Goal: Task Accomplishment & Management: Use online tool/utility

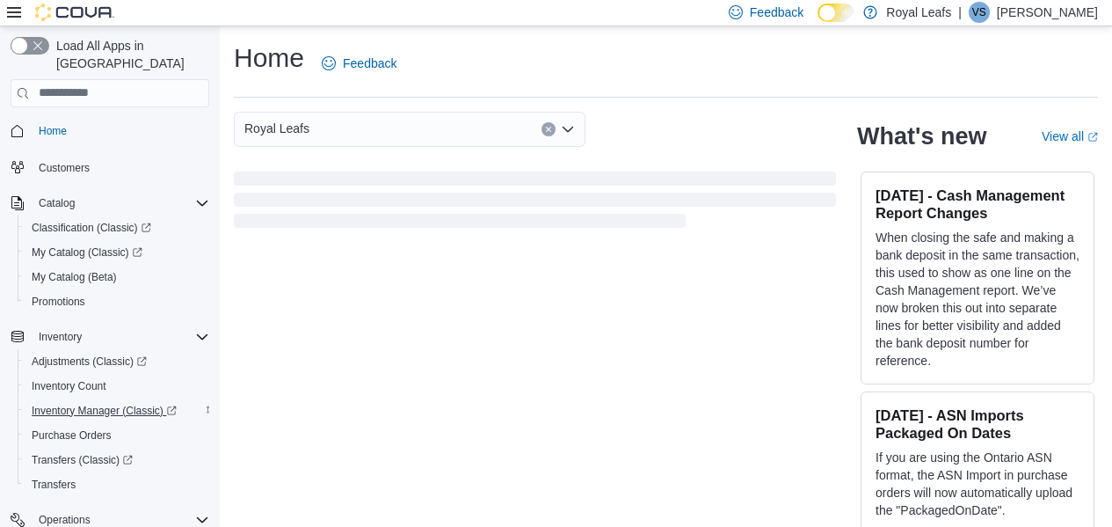
scroll to position [193, 0]
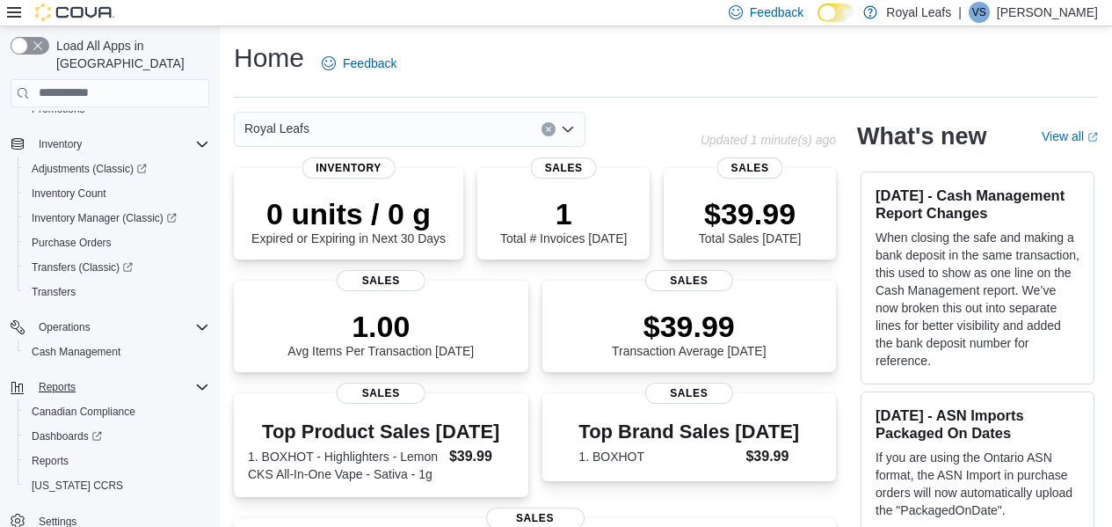
click at [106, 376] on div "Reports" at bounding box center [121, 386] width 178 height 21
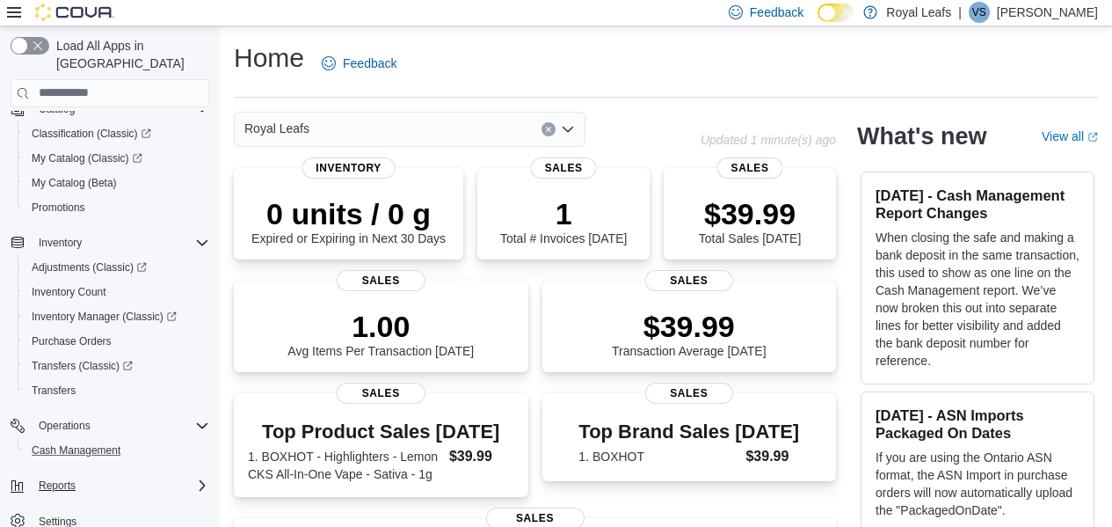
scroll to position [361, 0]
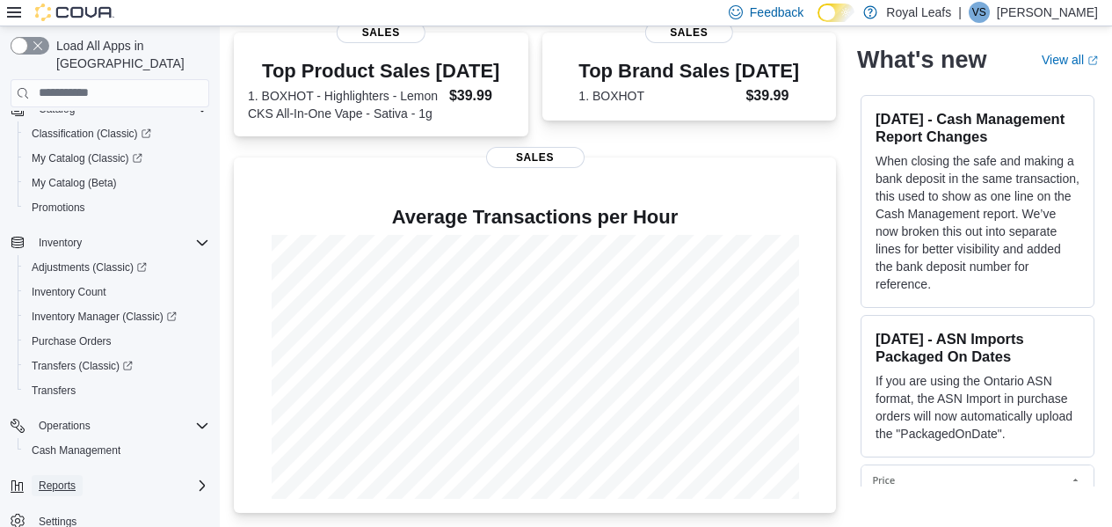
click at [56, 478] on span "Reports" at bounding box center [57, 485] width 37 height 14
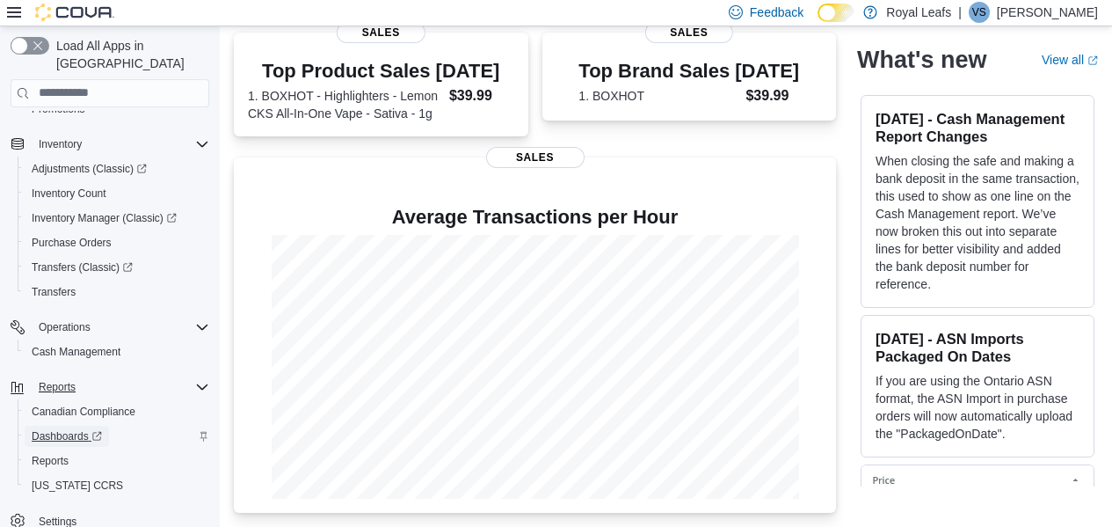
click at [79, 429] on span "Dashboards" at bounding box center [67, 436] width 70 height 14
click at [53, 450] on span "Reports" at bounding box center [50, 460] width 37 height 21
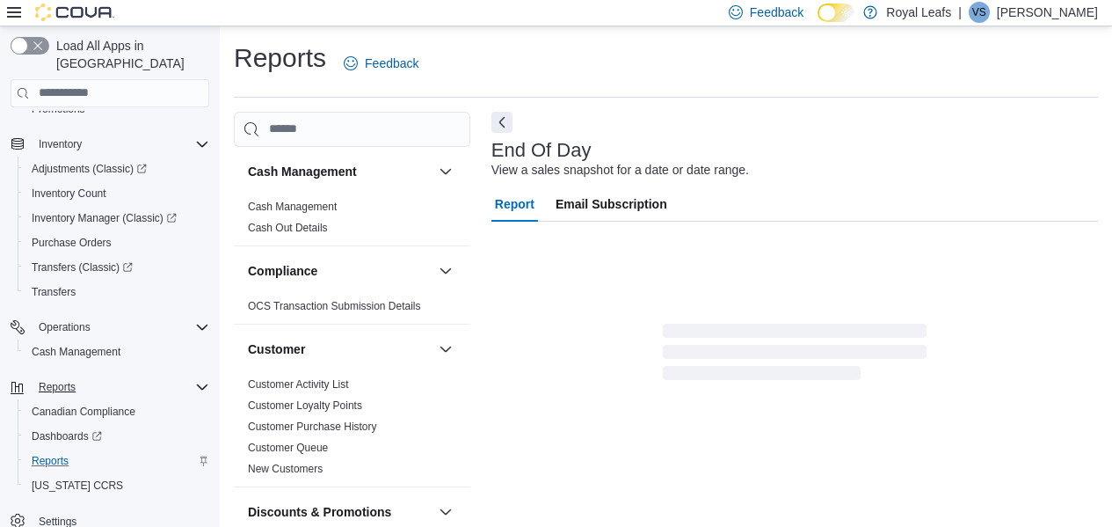
scroll to position [29, 0]
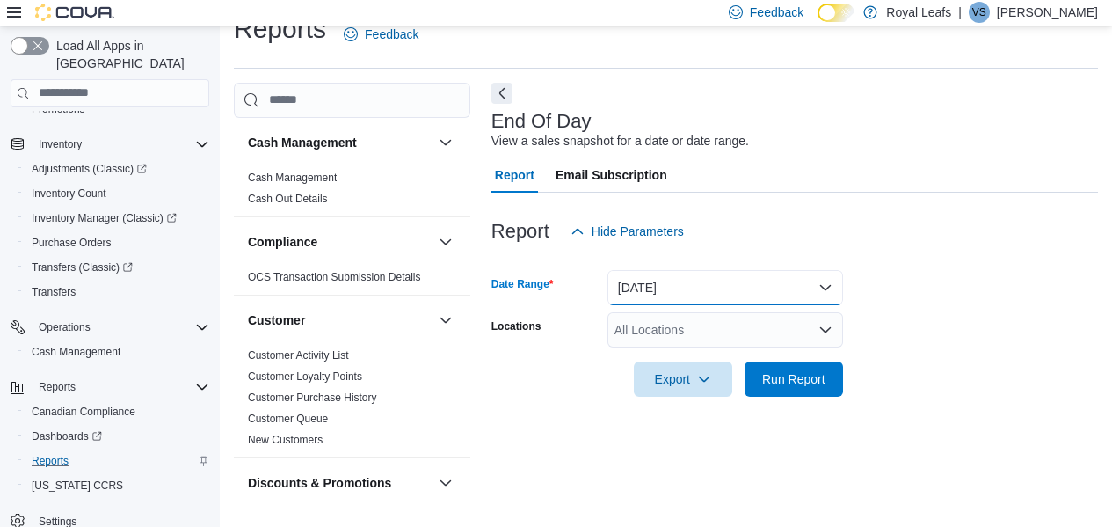
click at [731, 296] on button "[DATE]" at bounding box center [726, 287] width 236 height 35
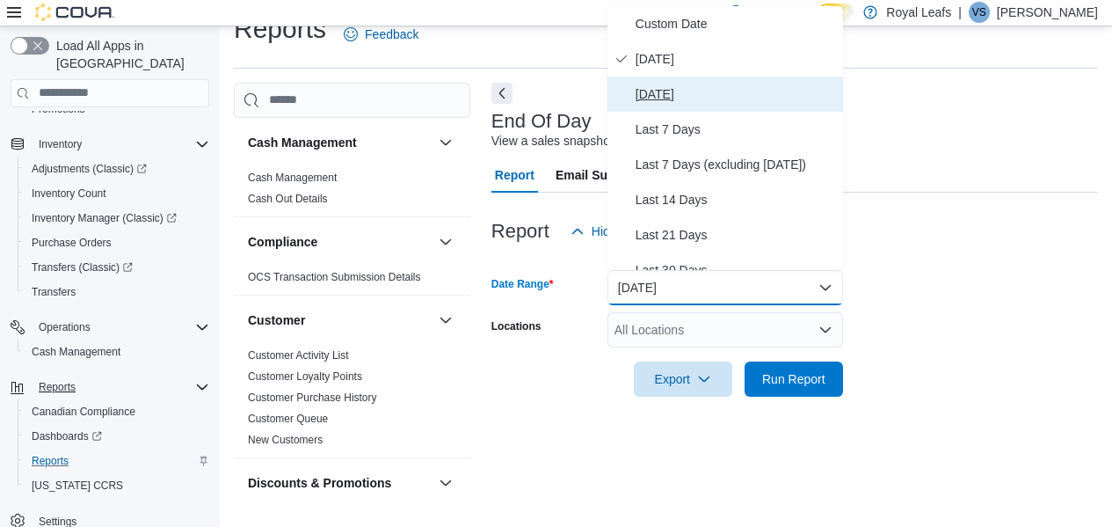
click at [775, 92] on span "[DATE]" at bounding box center [736, 94] width 200 height 21
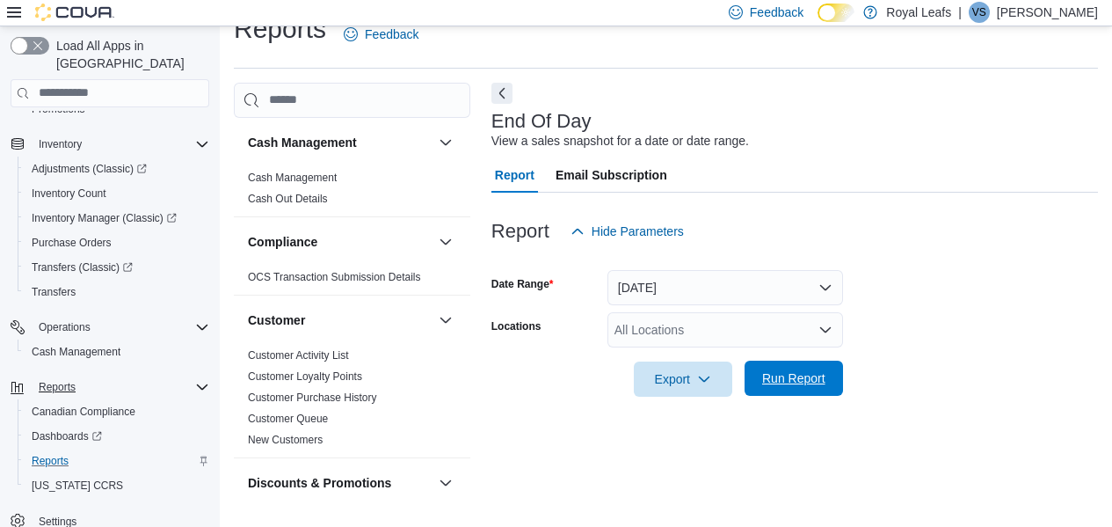
click at [806, 381] on span "Run Report" at bounding box center [793, 378] width 63 height 18
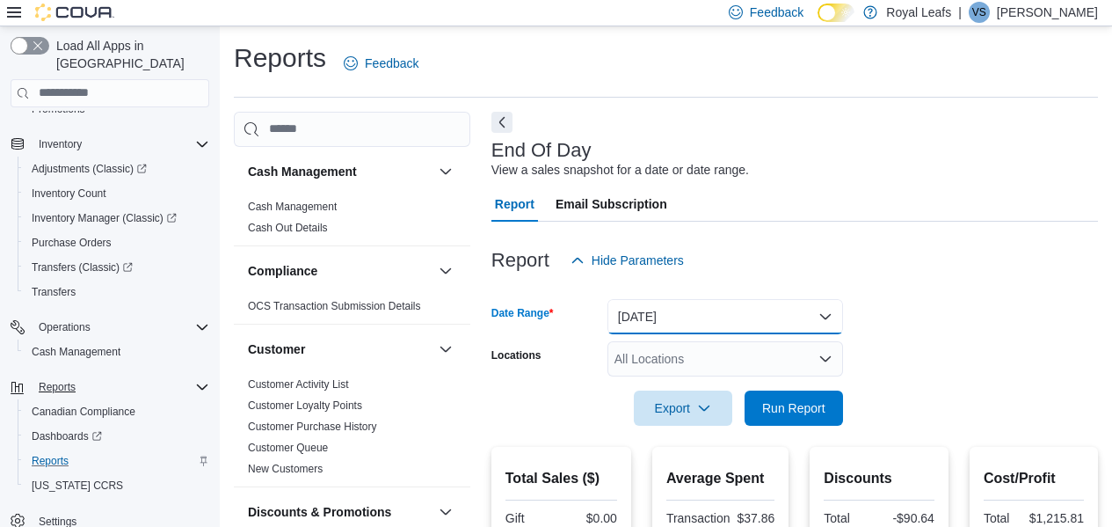
click at [745, 318] on button "[DATE]" at bounding box center [726, 316] width 236 height 35
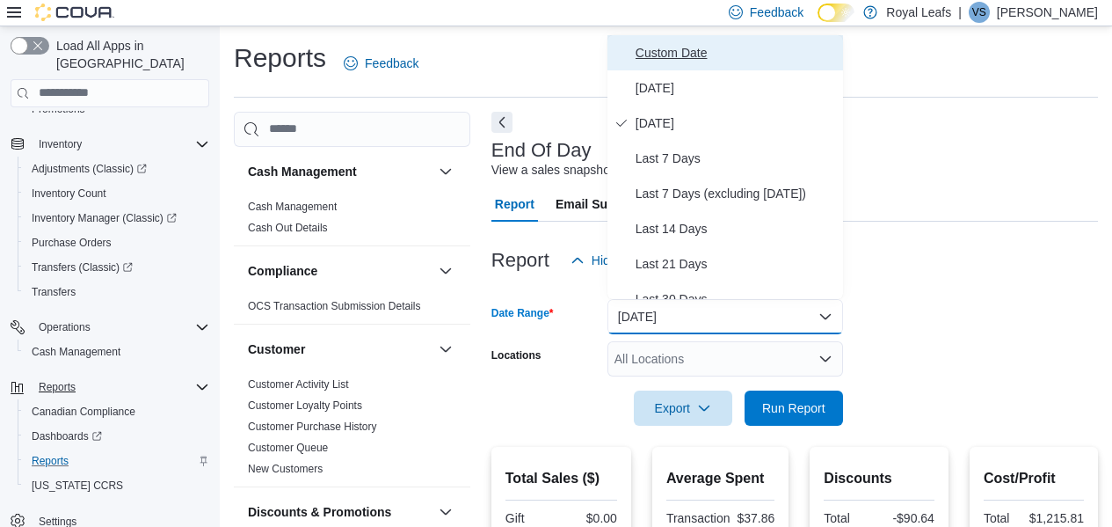
click at [790, 40] on button "Custom Date" at bounding box center [726, 52] width 236 height 35
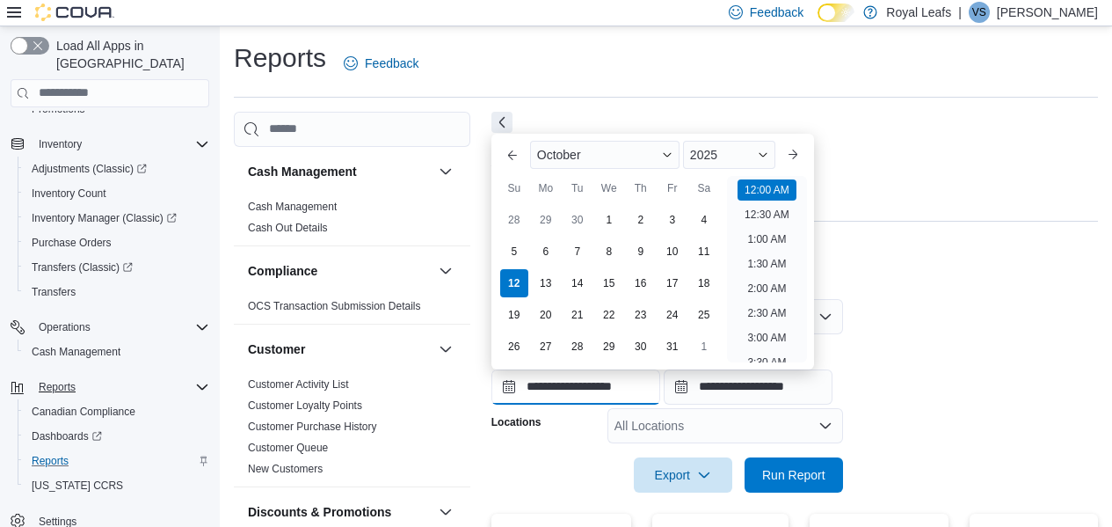
click at [605, 369] on input "**********" at bounding box center [575, 386] width 169 height 35
click at [675, 253] on div "10" at bounding box center [672, 251] width 31 height 31
type input "**********"
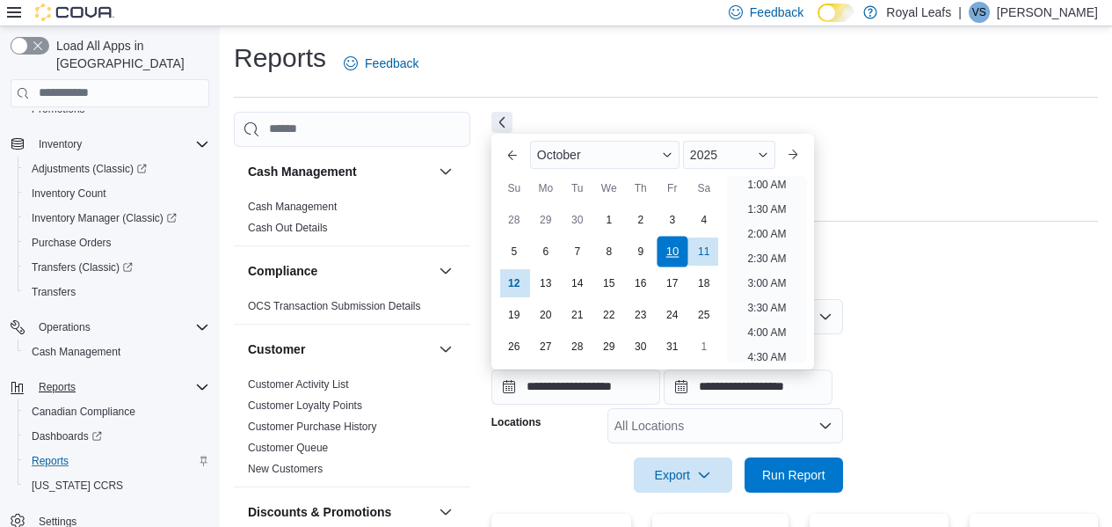
scroll to position [4, 0]
click at [666, 241] on div "10" at bounding box center [672, 251] width 31 height 31
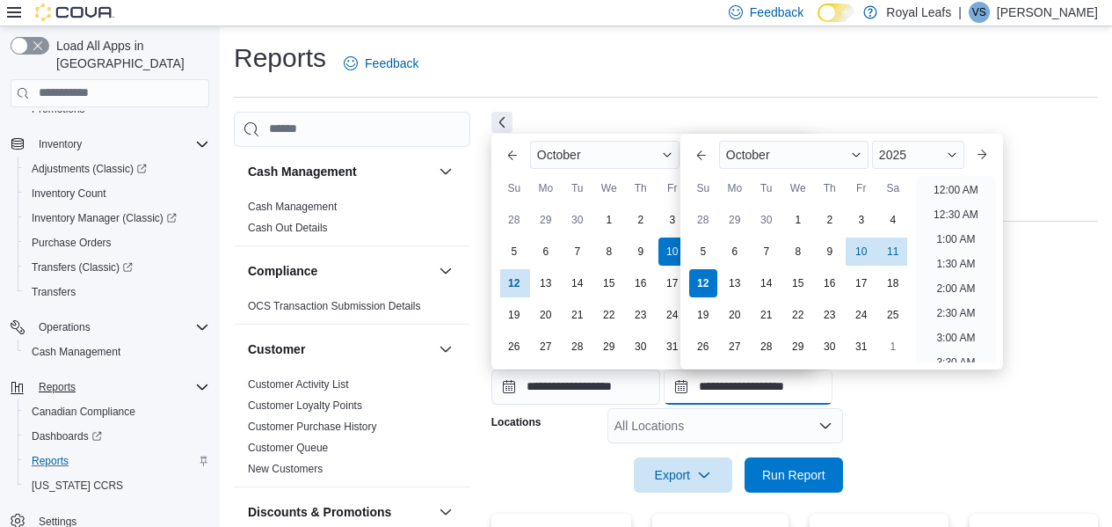
click at [767, 389] on input "**********" at bounding box center [748, 386] width 169 height 35
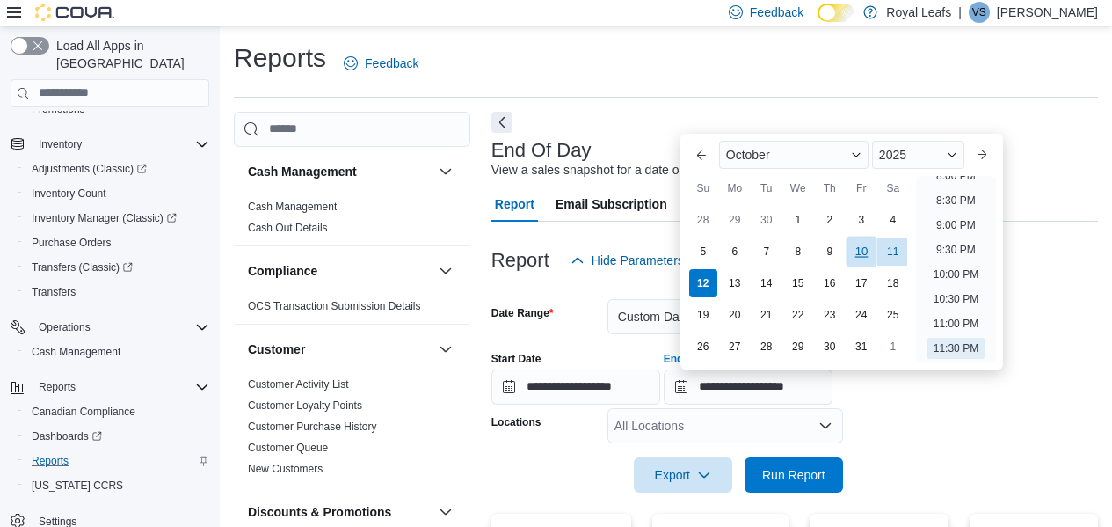
click at [863, 258] on div "10" at bounding box center [861, 251] width 31 height 31
type input "**********"
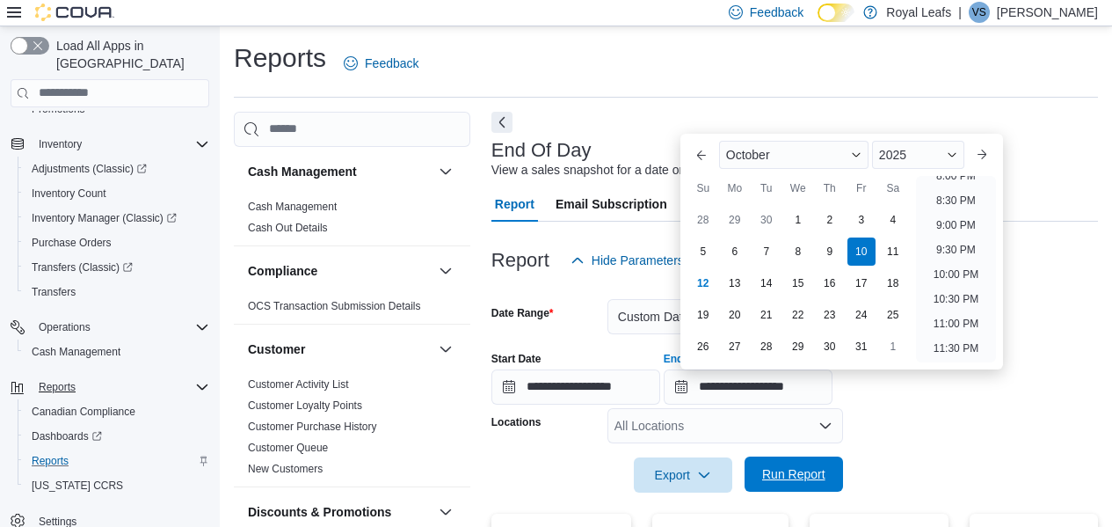
click at [788, 479] on span "Run Report" at bounding box center [793, 474] width 63 height 18
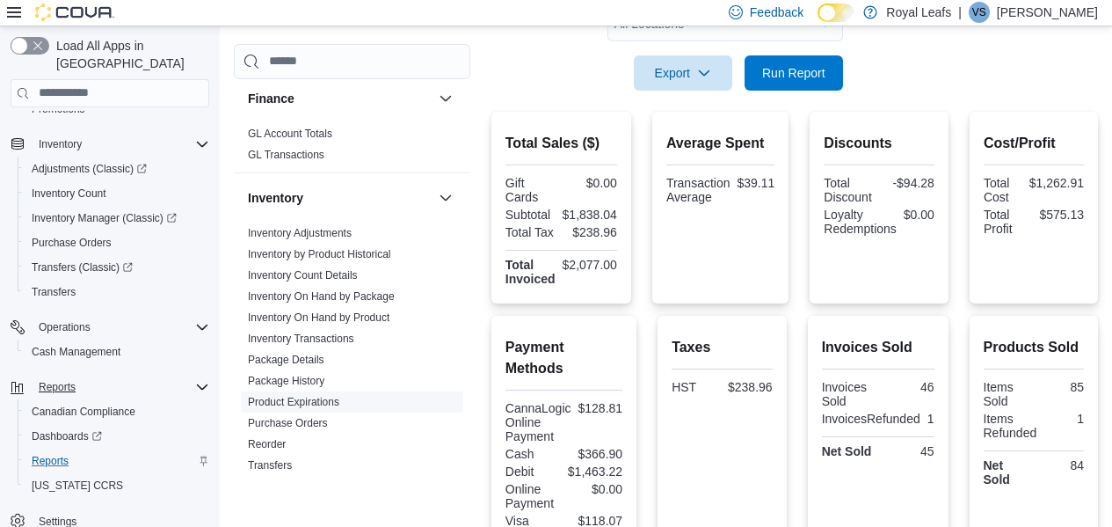
scroll to position [467, 0]
click at [353, 311] on link "Inventory On Hand by Product" at bounding box center [319, 316] width 142 height 12
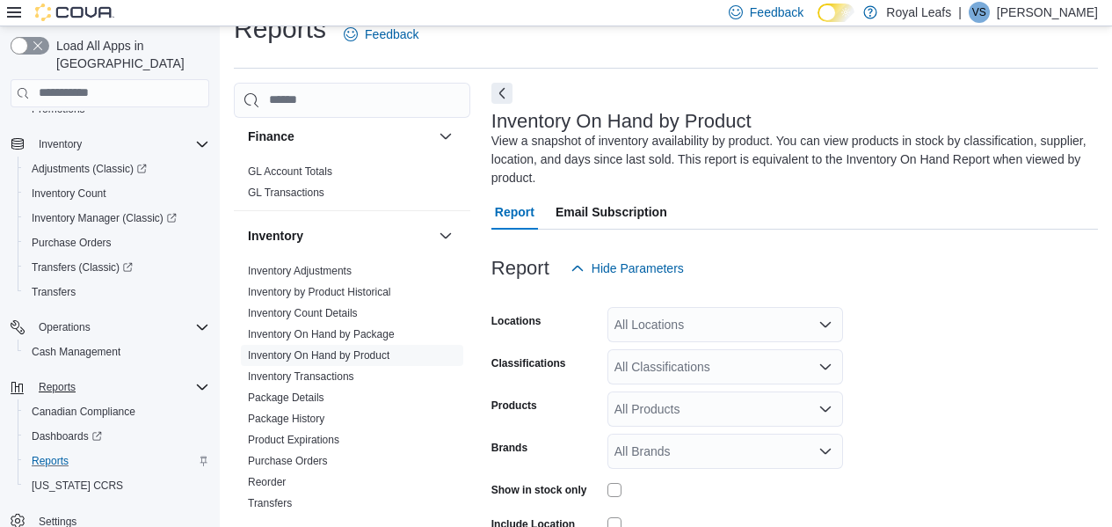
scroll to position [77, 0]
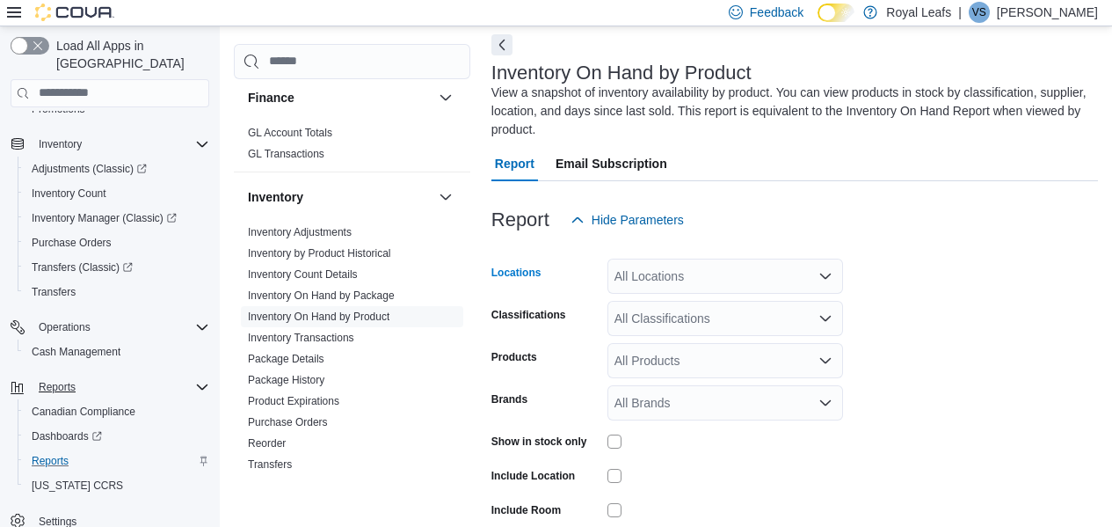
click at [770, 275] on div "All Locations" at bounding box center [726, 275] width 236 height 35
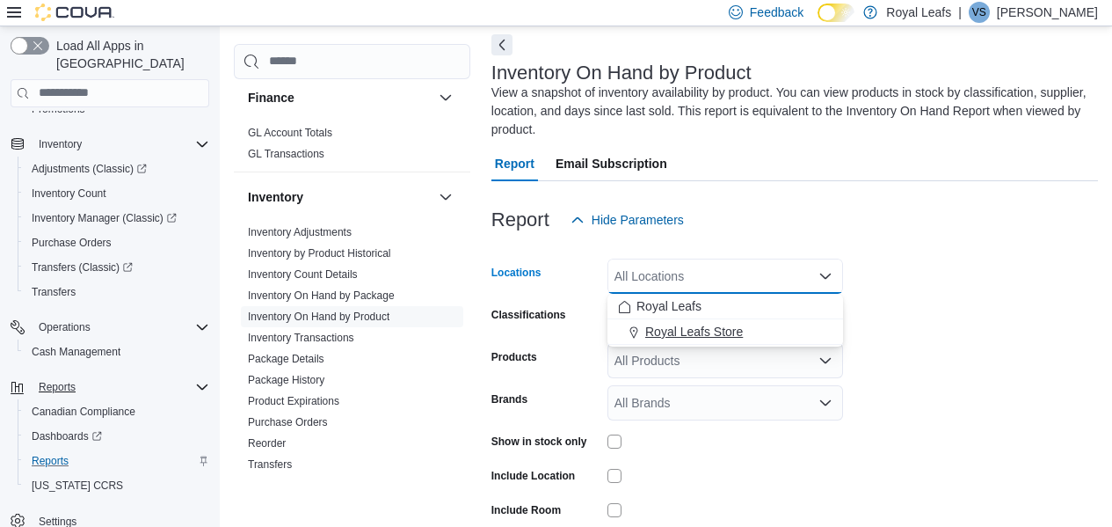
click at [764, 325] on div "Royal Leafs Store" at bounding box center [725, 332] width 215 height 18
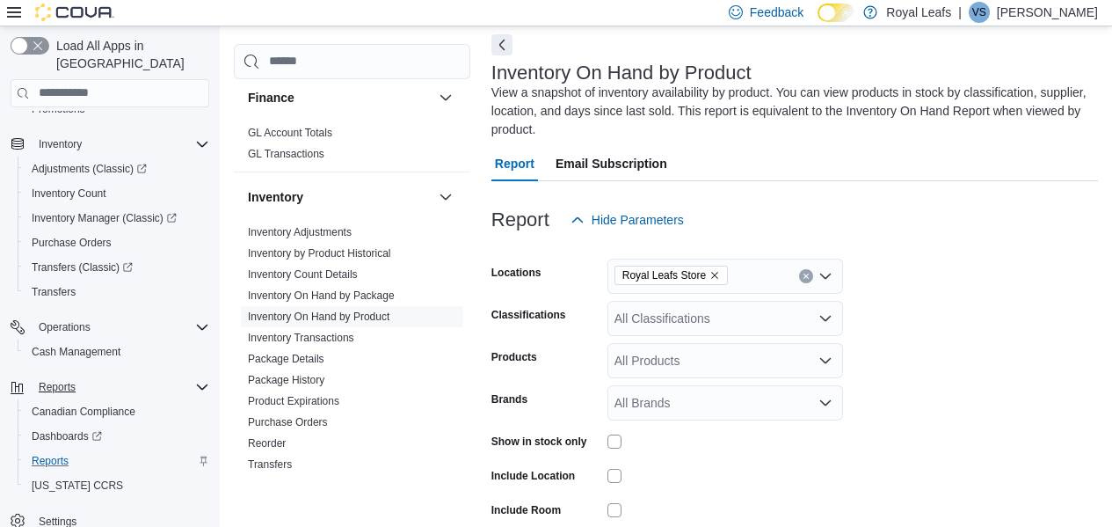
click at [910, 327] on form "Locations Royal Leafs Store Classifications All Classifications Products All Pr…" at bounding box center [794, 421] width 607 height 369
click at [808, 324] on div "All Classifications" at bounding box center [726, 318] width 236 height 35
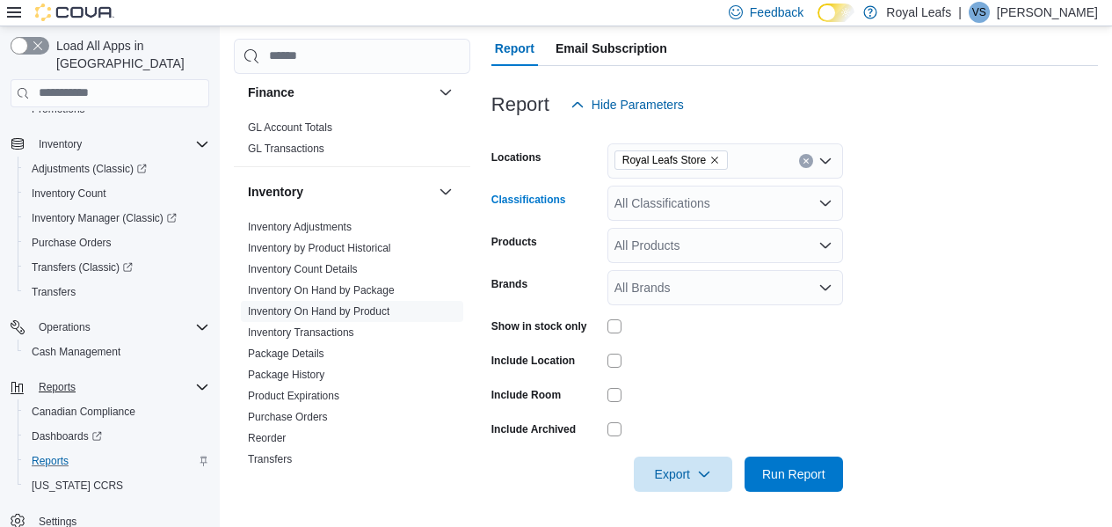
click at [762, 194] on div "All Classifications" at bounding box center [726, 203] width 236 height 35
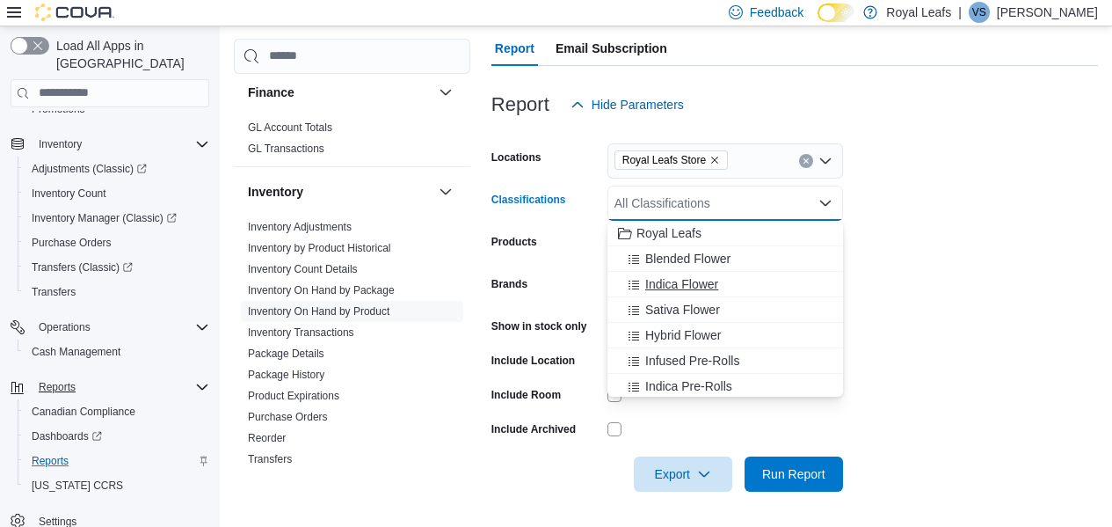
click at [747, 283] on div "Indica Flower" at bounding box center [725, 284] width 215 height 18
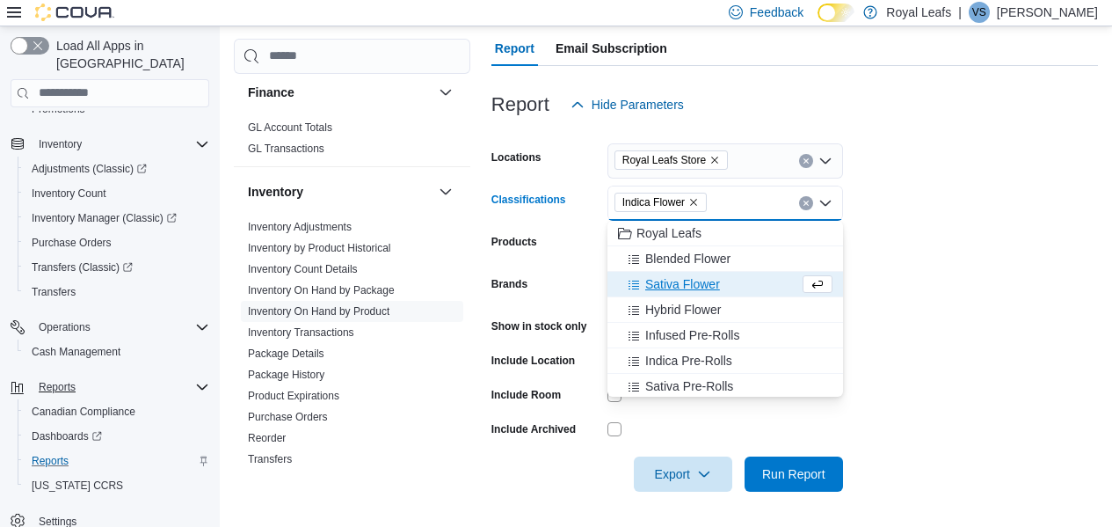
click at [747, 283] on div "Sativa Flower" at bounding box center [708, 284] width 181 height 18
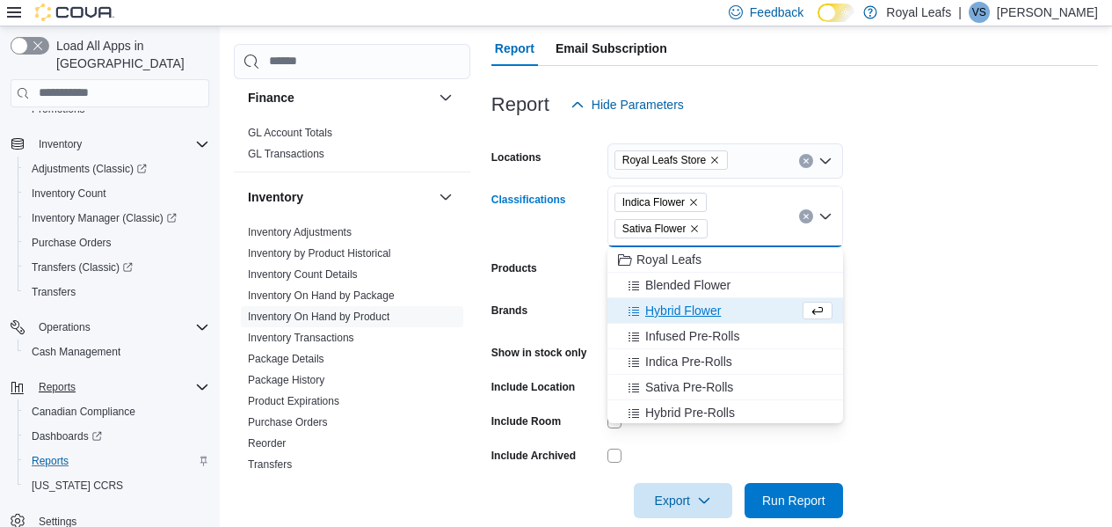
click at [743, 309] on div "Hybrid Flower" at bounding box center [708, 311] width 181 height 18
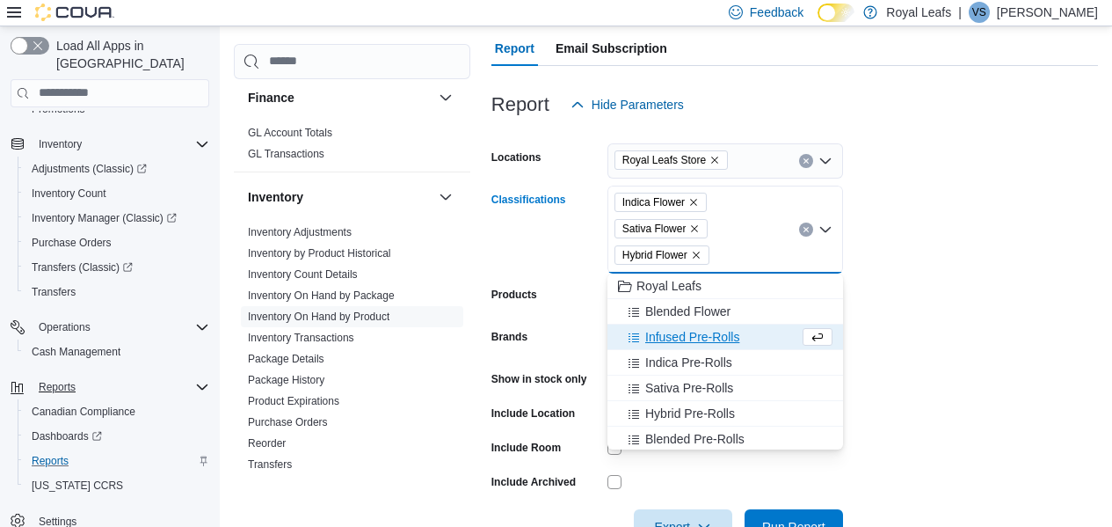
click at [733, 345] on span "Infused Pre-Rolls" at bounding box center [692, 337] width 94 height 18
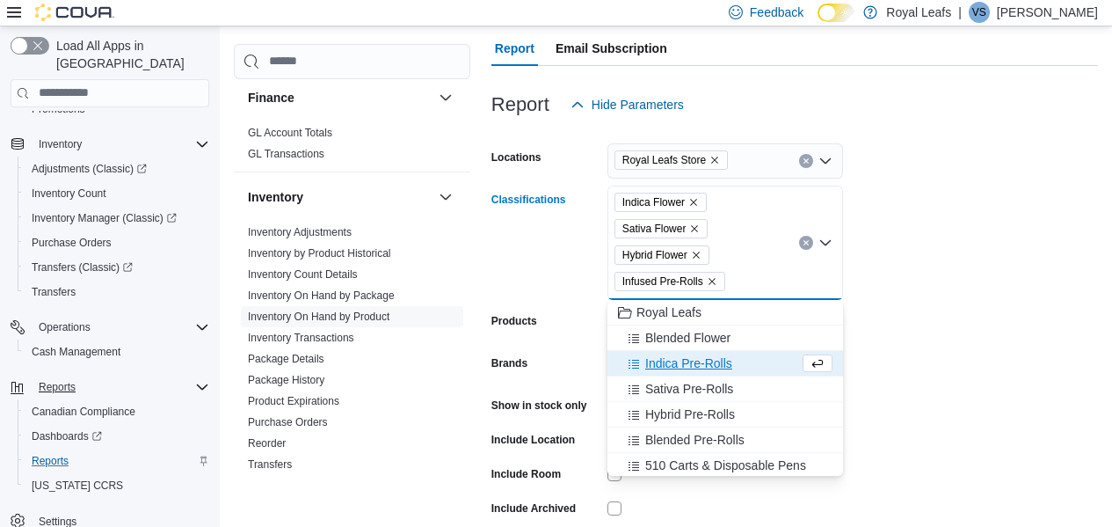
click at [717, 373] on button "Indica Pre-Rolls" at bounding box center [726, 363] width 236 height 25
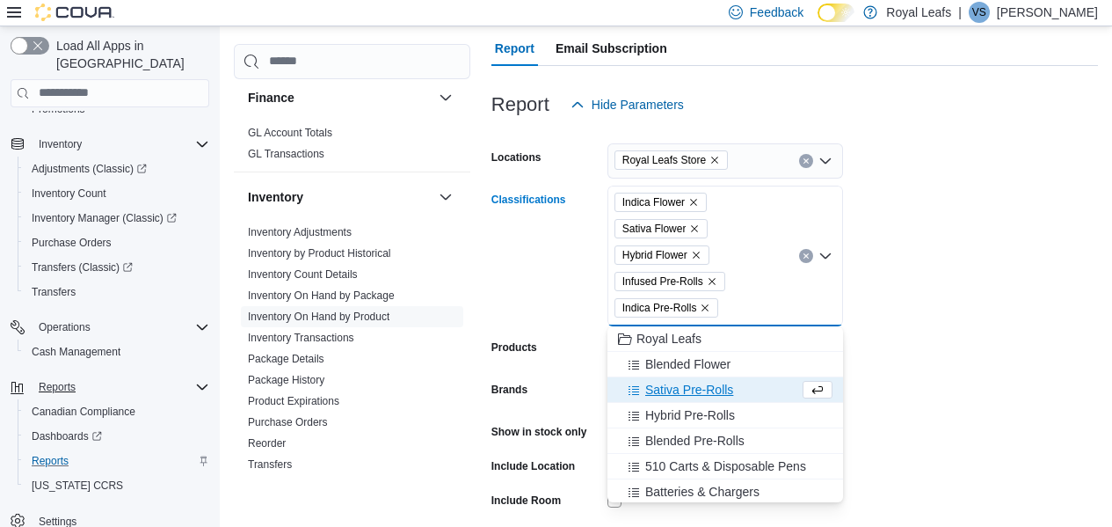
click at [713, 388] on span "Sativa Pre-Rolls" at bounding box center [689, 390] width 88 height 18
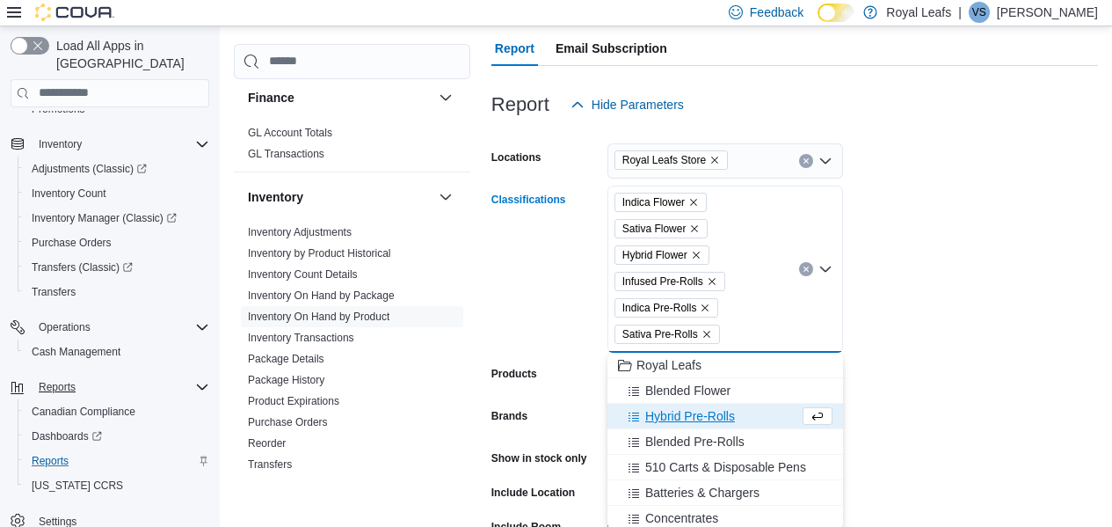
click at [702, 426] on button "Hybrid Pre-Rolls" at bounding box center [726, 416] width 236 height 25
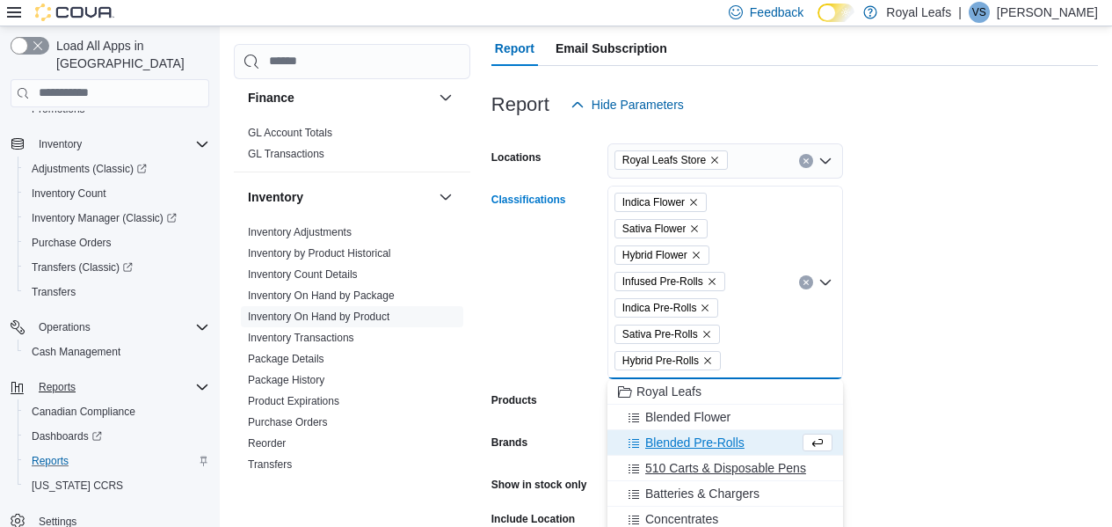
click at [691, 474] on span "510 Carts & Disposable Pens" at bounding box center [725, 468] width 161 height 18
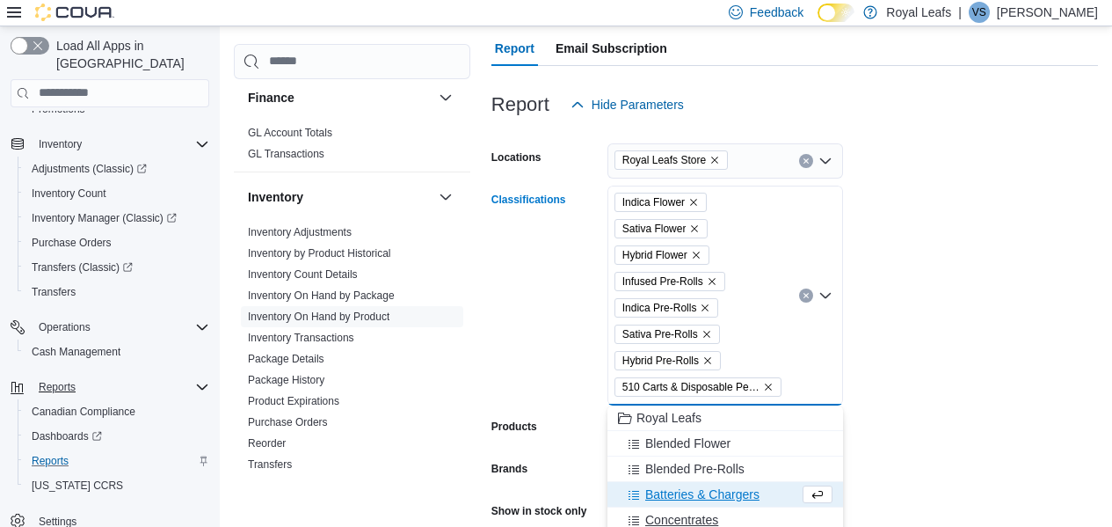
click at [685, 511] on span "Concentrates" at bounding box center [681, 520] width 73 height 18
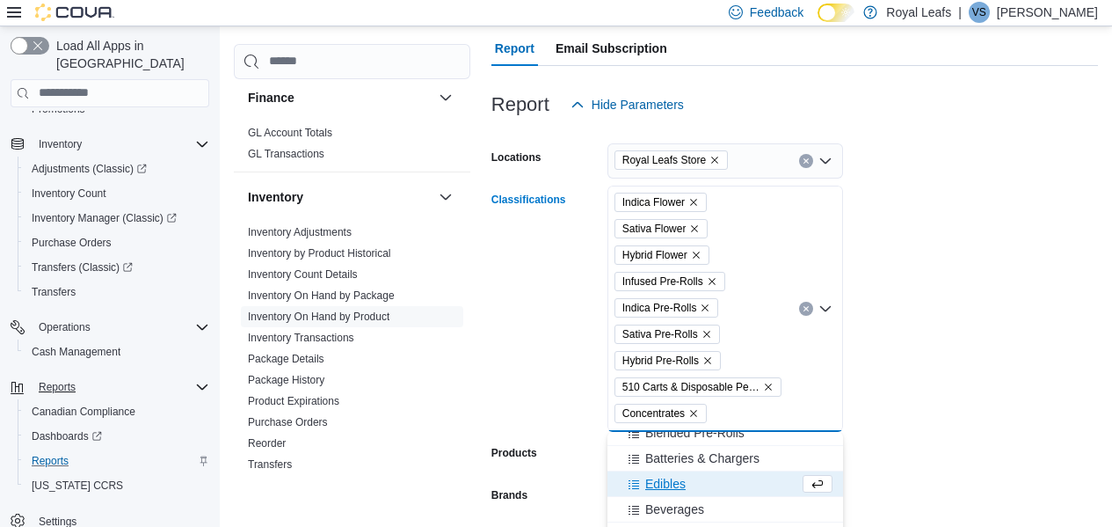
scroll to position [64, 0]
click at [716, 481] on div "Edibles" at bounding box center [708, 482] width 181 height 18
click at [716, 481] on div "Beverages" at bounding box center [708, 482] width 181 height 18
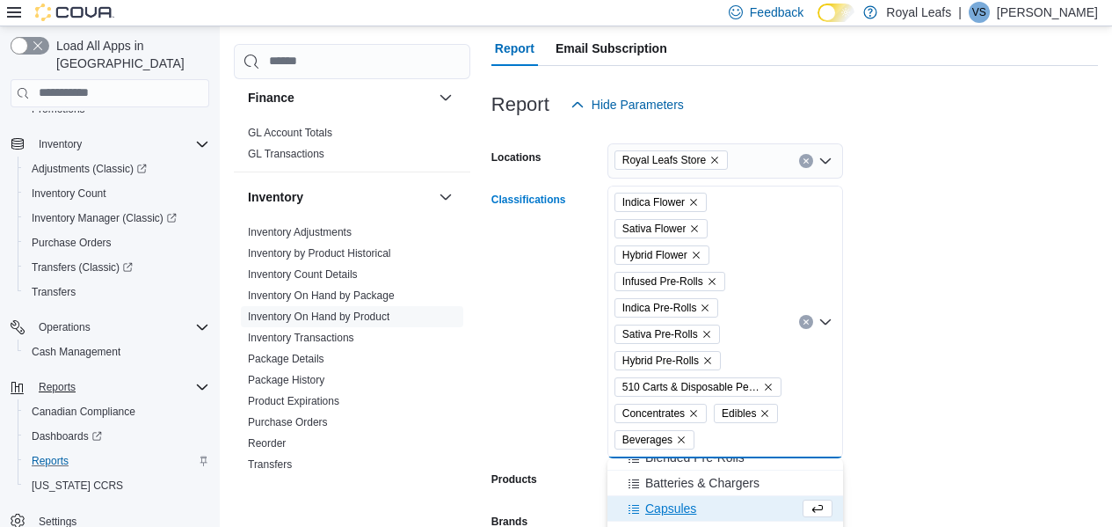
click at [700, 513] on div "Capsules" at bounding box center [708, 508] width 181 height 18
click at [700, 513] on div "Oil" at bounding box center [708, 508] width 181 height 18
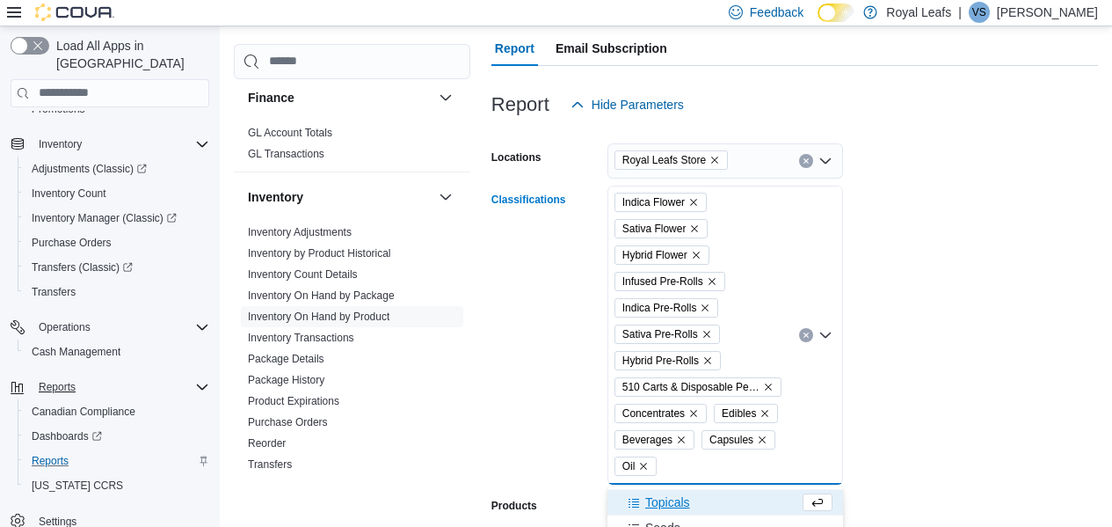
scroll to position [98, 0]
click at [763, 502] on div "Topicals" at bounding box center [708, 501] width 181 height 18
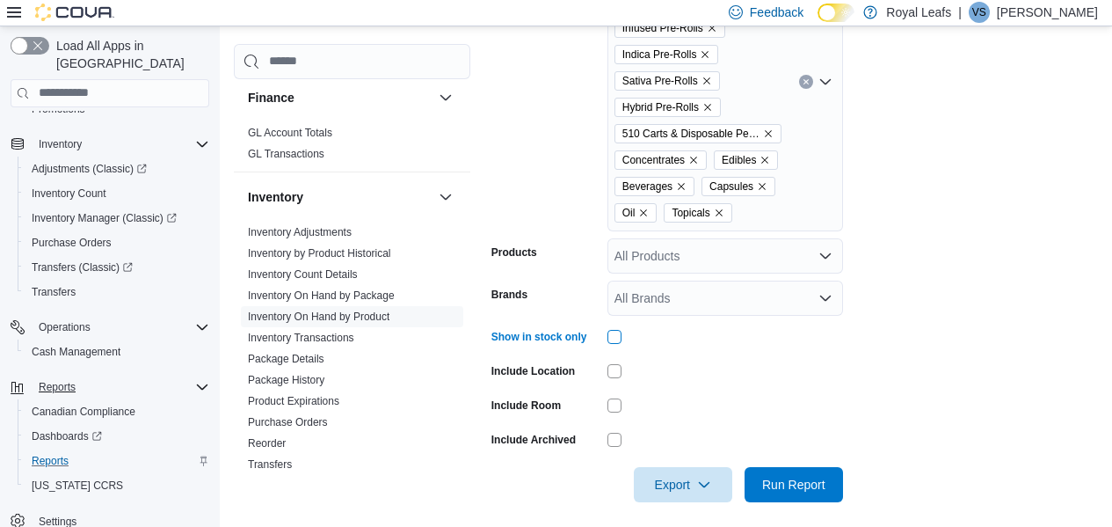
scroll to position [456, 0]
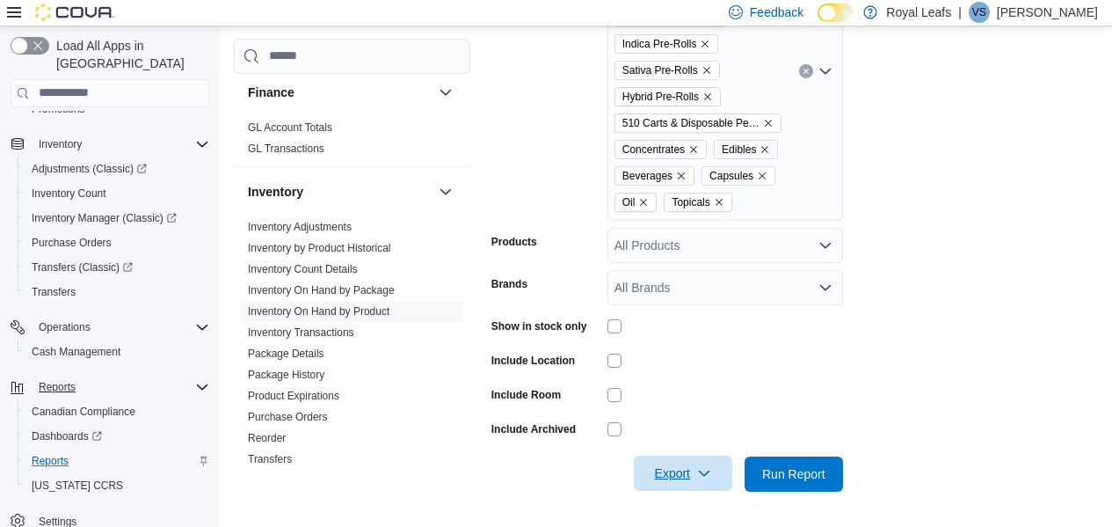
click at [660, 469] on span "Export" at bounding box center [682, 472] width 77 height 35
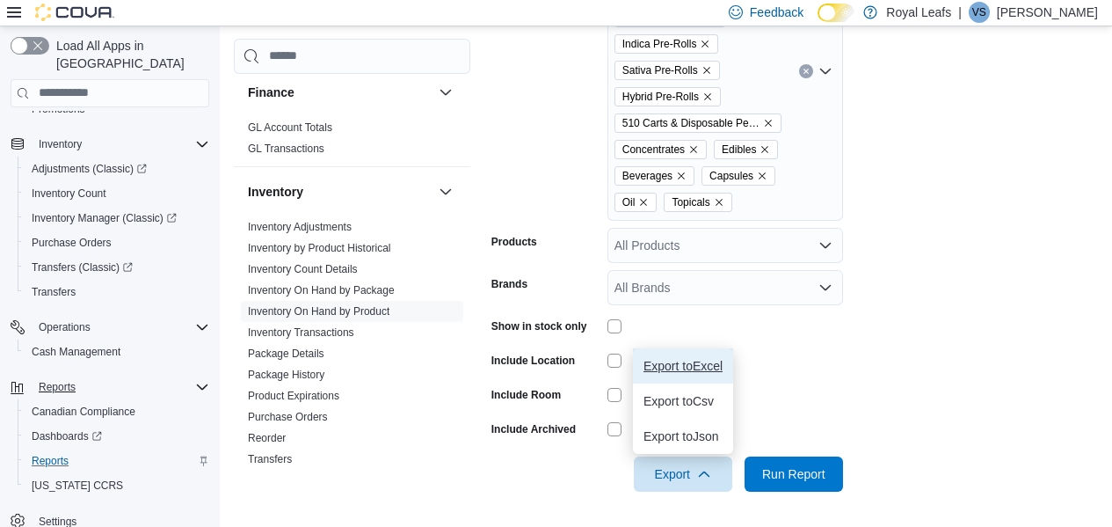
click at [721, 362] on span "Export to Excel" at bounding box center [683, 366] width 79 height 14
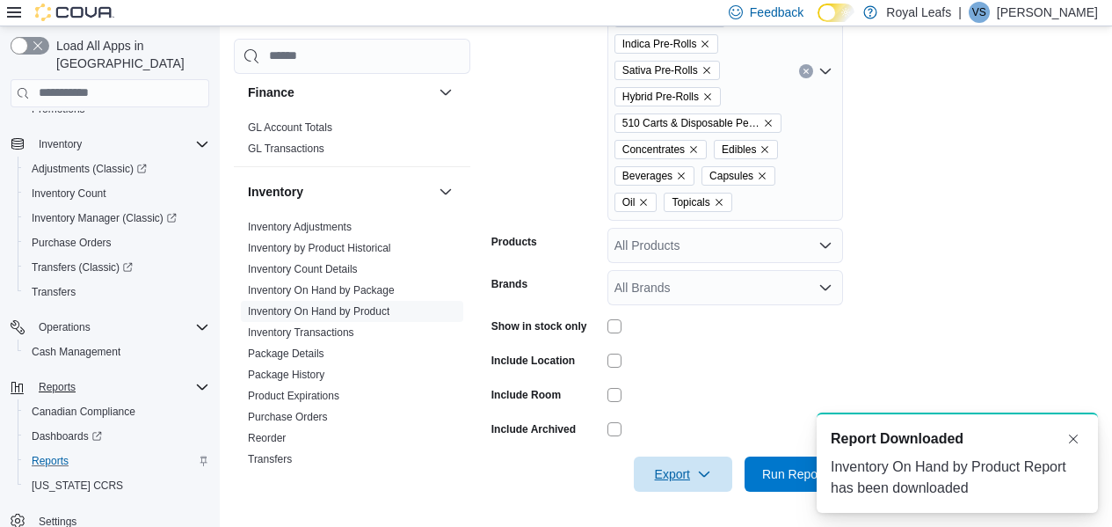
scroll to position [0, 0]
